Goal: Find specific page/section: Find specific page/section

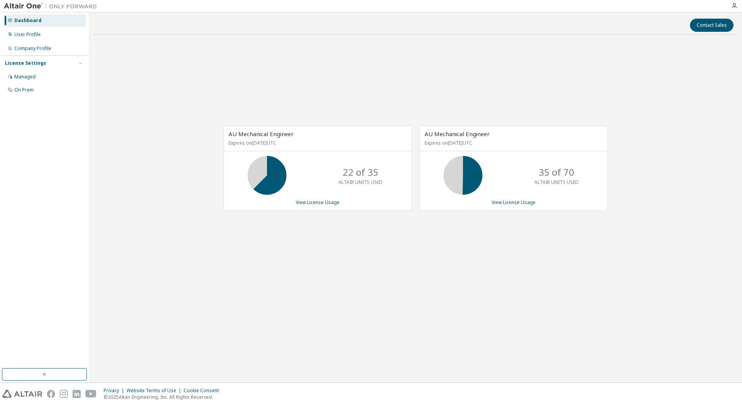
click at [376, 352] on div "Contact Sales AU Mechanical Engineer Expires on June 1, 2026 UTC 22 of 35 ALTAI…" at bounding box center [415, 197] width 645 height 362
